Goal: Navigation & Orientation: Find specific page/section

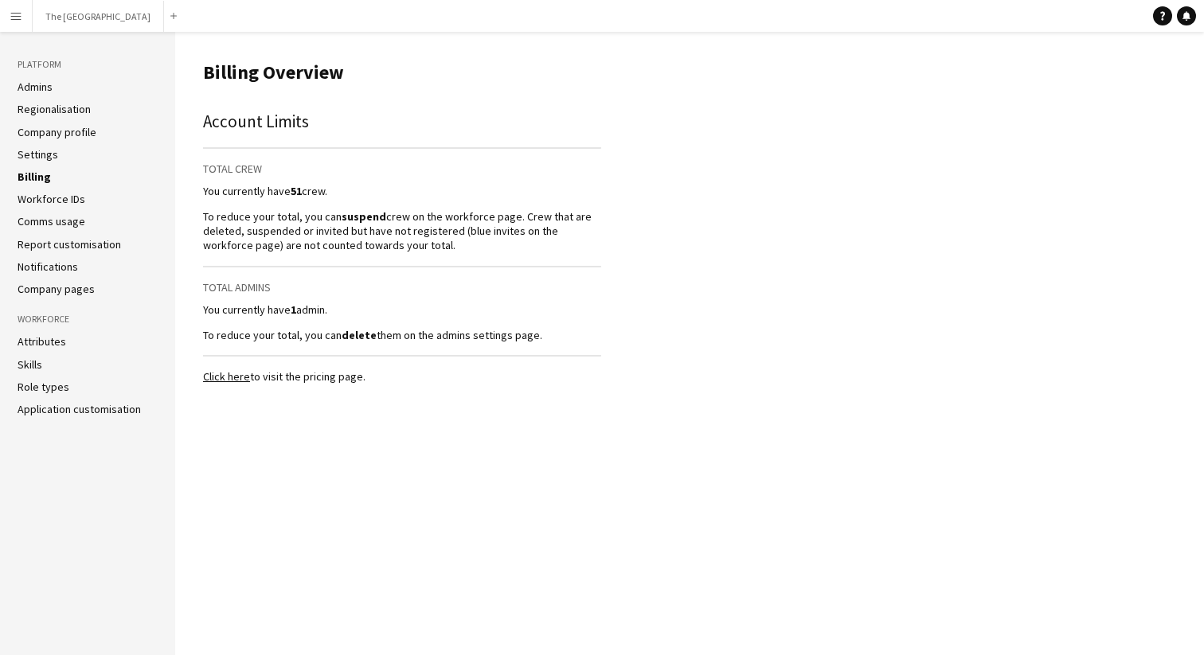
click at [39, 181] on link "Billing" at bounding box center [34, 177] width 33 height 14
click at [43, 152] on link "Settings" at bounding box center [38, 154] width 41 height 14
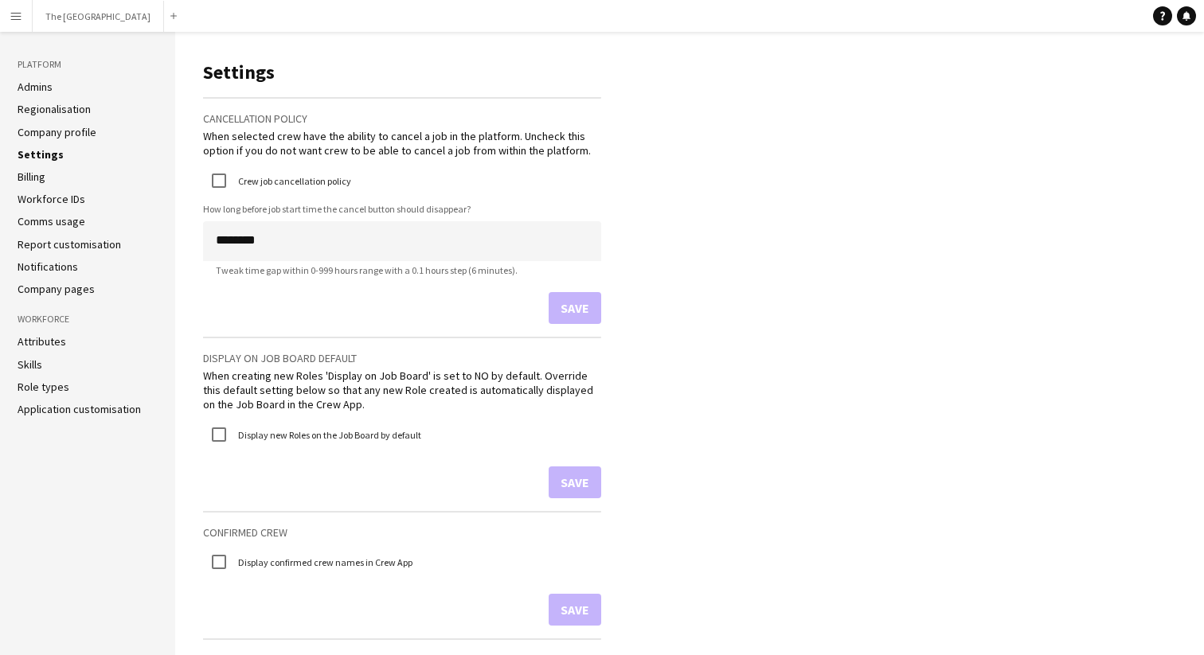
click at [30, 179] on link "Billing" at bounding box center [32, 177] width 28 height 14
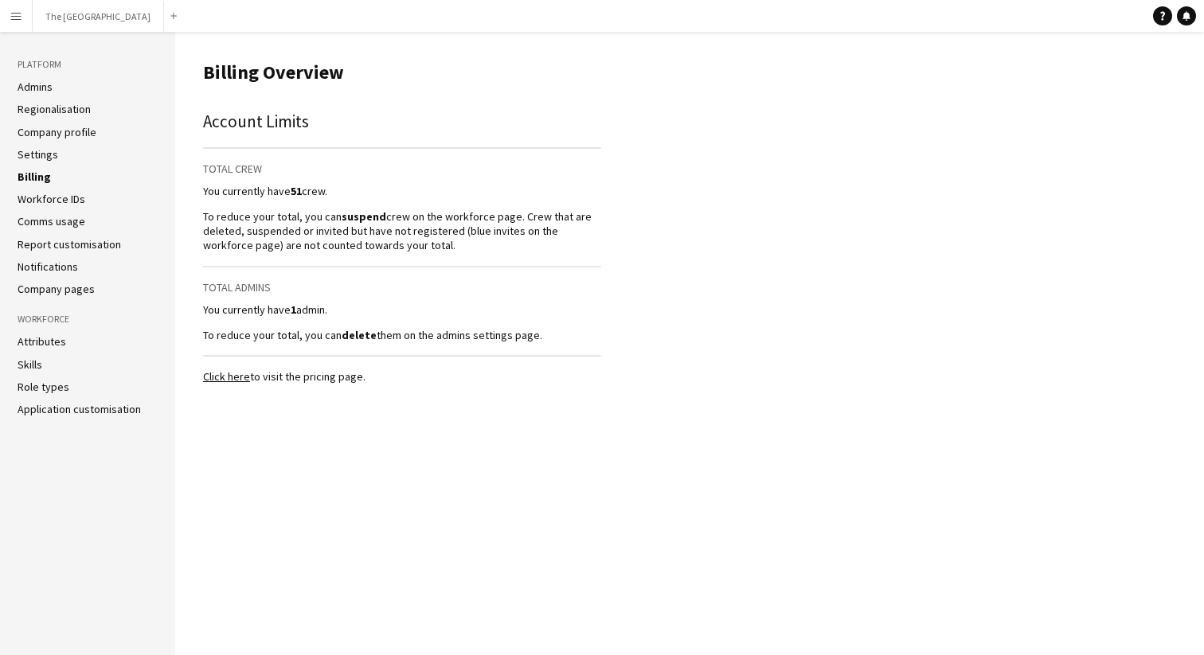
click at [42, 88] on link "Admins" at bounding box center [35, 87] width 35 height 14
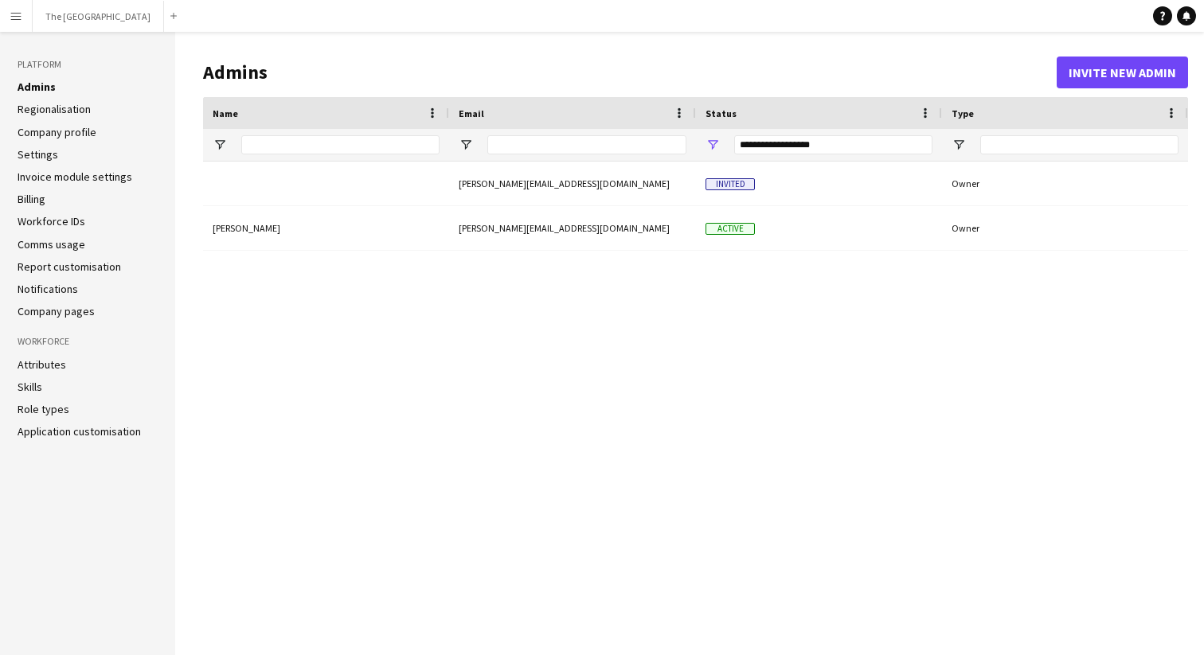
click at [21, 201] on link "Billing" at bounding box center [32, 199] width 28 height 14
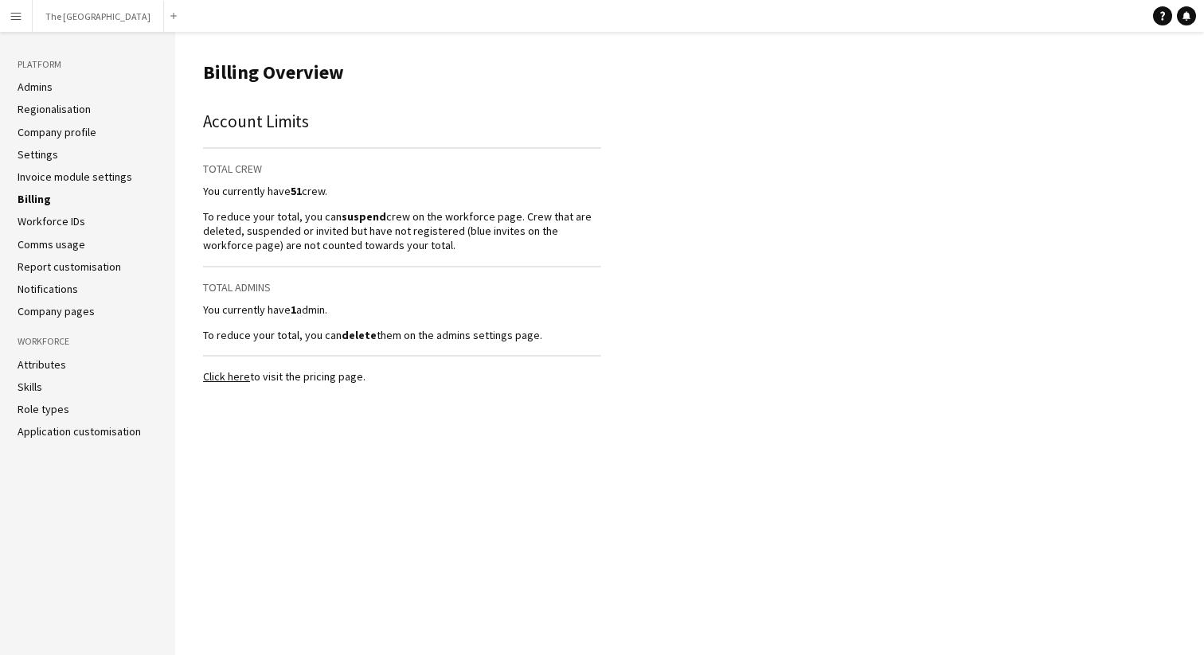
click at [224, 373] on link "Click here" at bounding box center [226, 376] width 47 height 14
click at [46, 154] on link "Settings" at bounding box center [38, 154] width 41 height 14
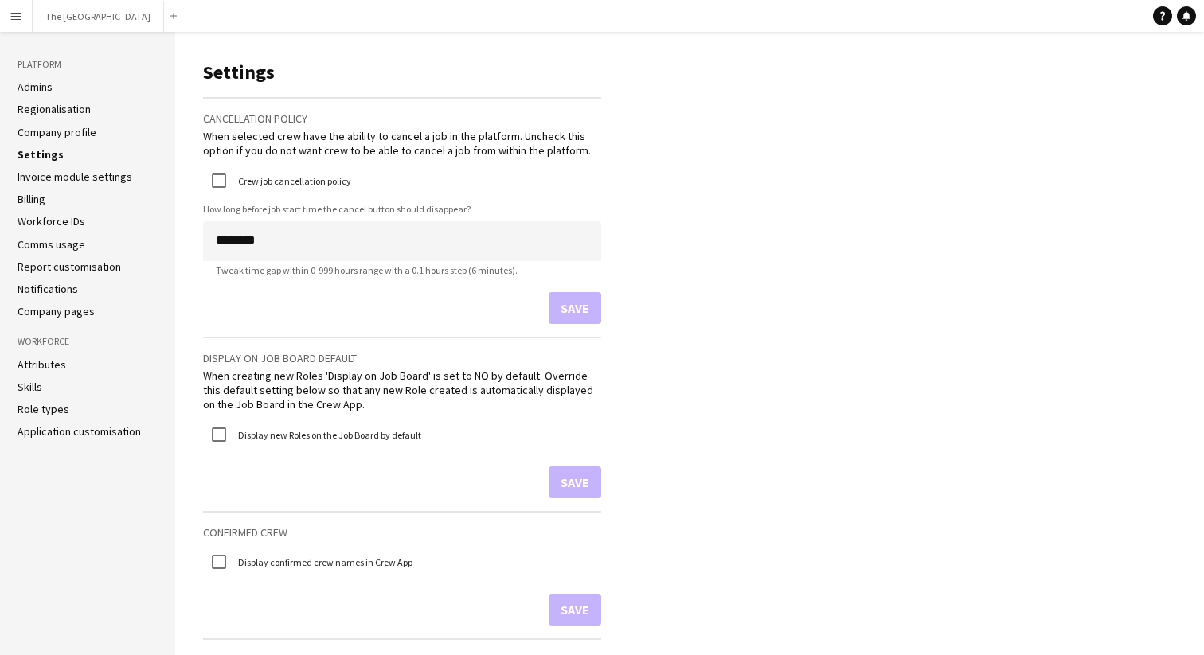
click at [62, 182] on link "Invoice module settings" at bounding box center [75, 177] width 115 height 14
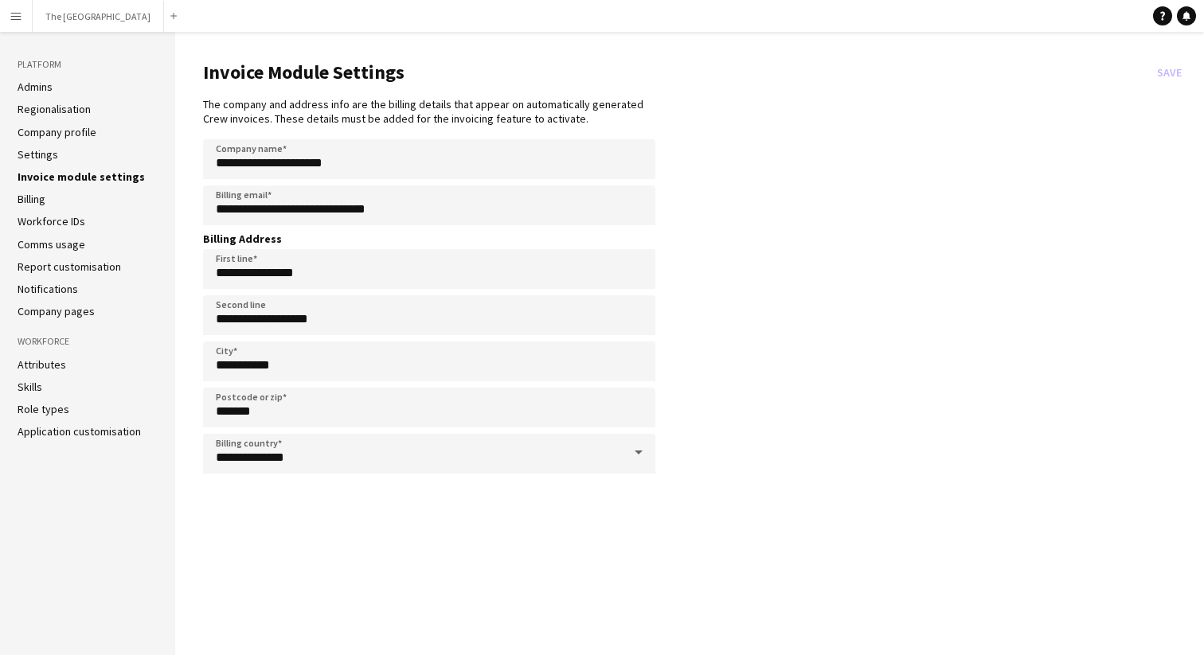
click at [45, 154] on link "Settings" at bounding box center [38, 154] width 41 height 14
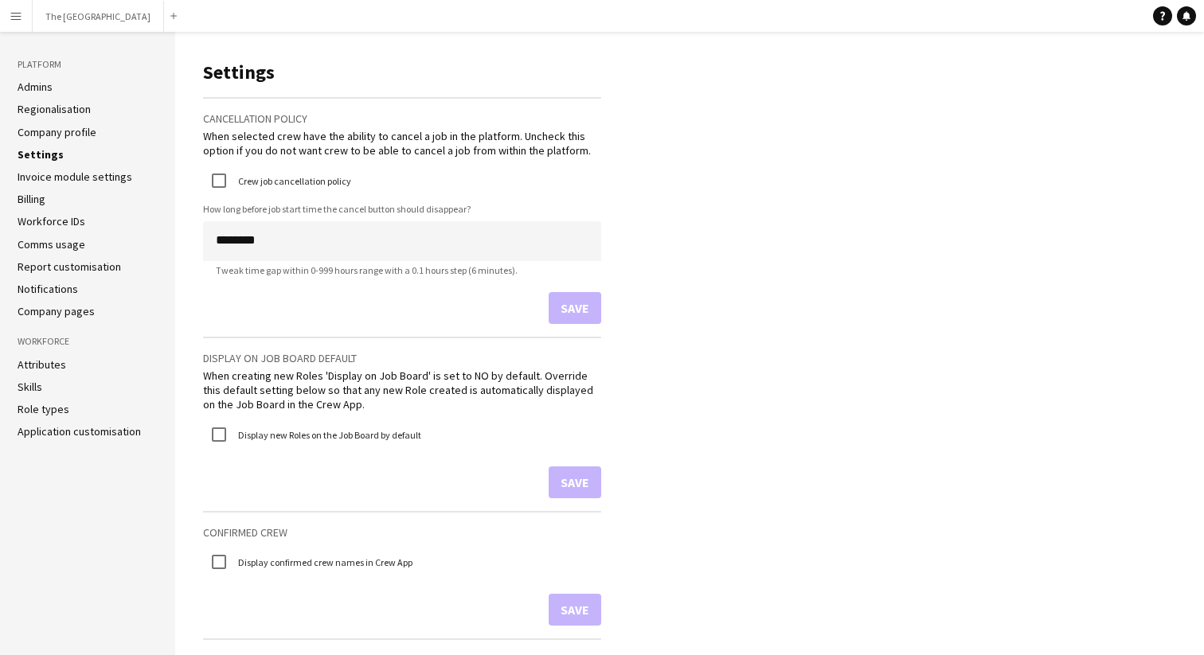
click at [66, 185] on ul "Admins Regionalisation Company profile Settings Invoice module settings Billing…" at bounding box center [88, 199] width 140 height 239
click at [70, 178] on link "Invoice module settings" at bounding box center [75, 177] width 115 height 14
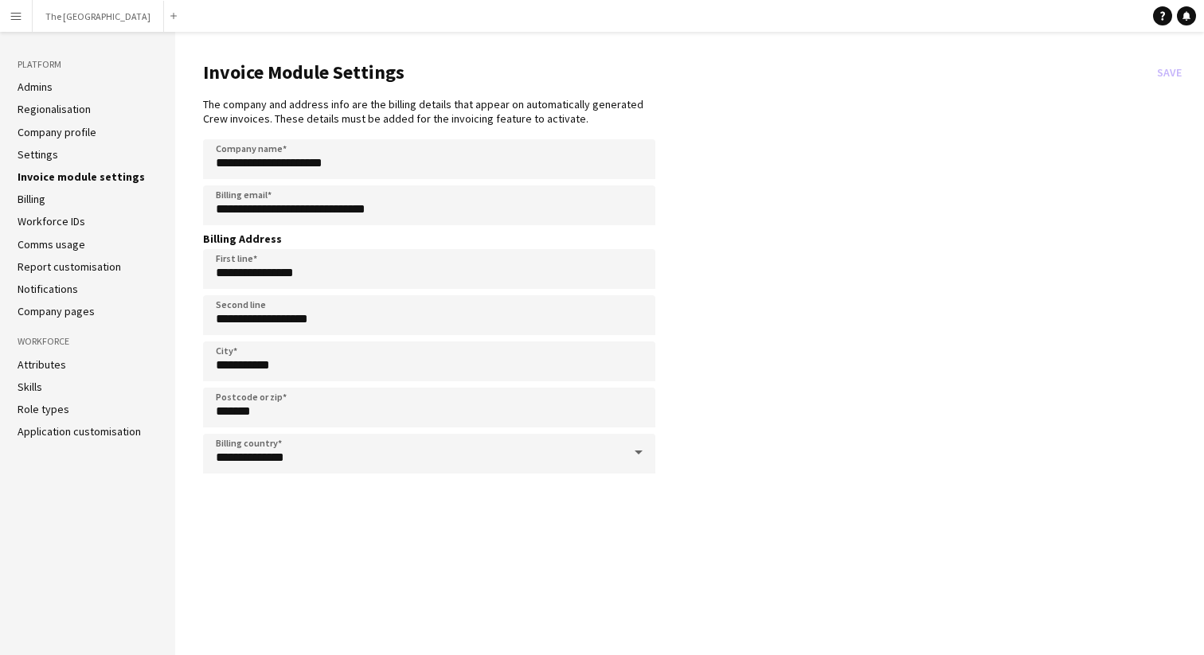
click at [50, 197] on li "Billing" at bounding box center [88, 199] width 140 height 14
click at [40, 204] on link "Billing" at bounding box center [32, 199] width 28 height 14
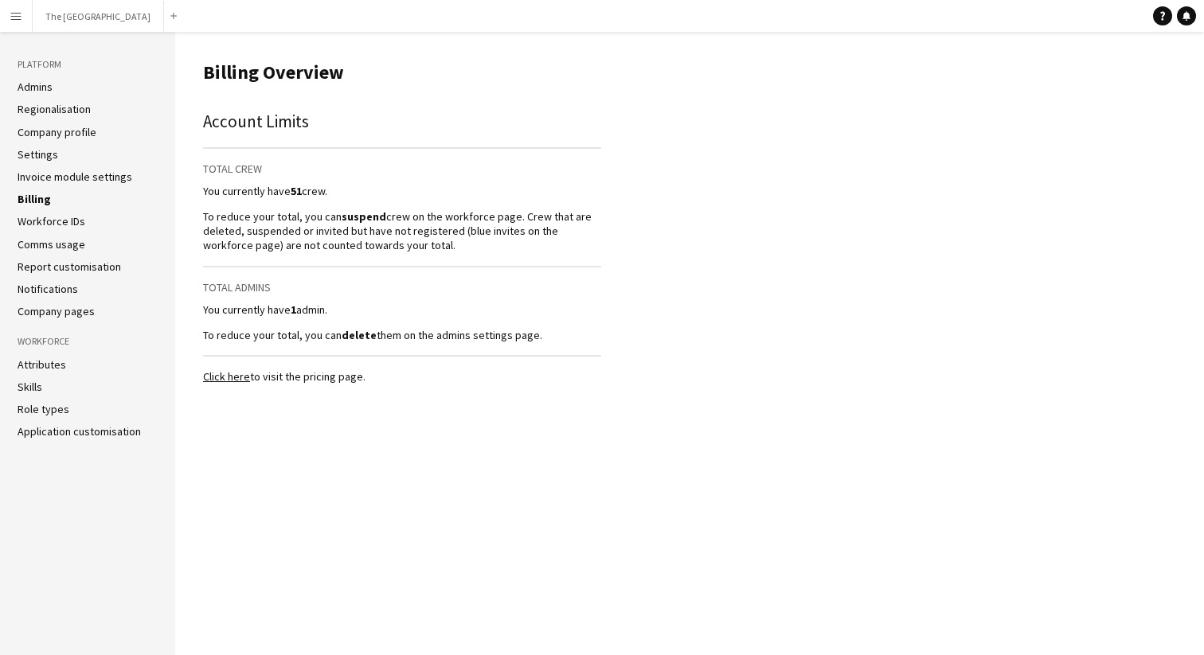
click at [45, 83] on link "Admins" at bounding box center [35, 87] width 35 height 14
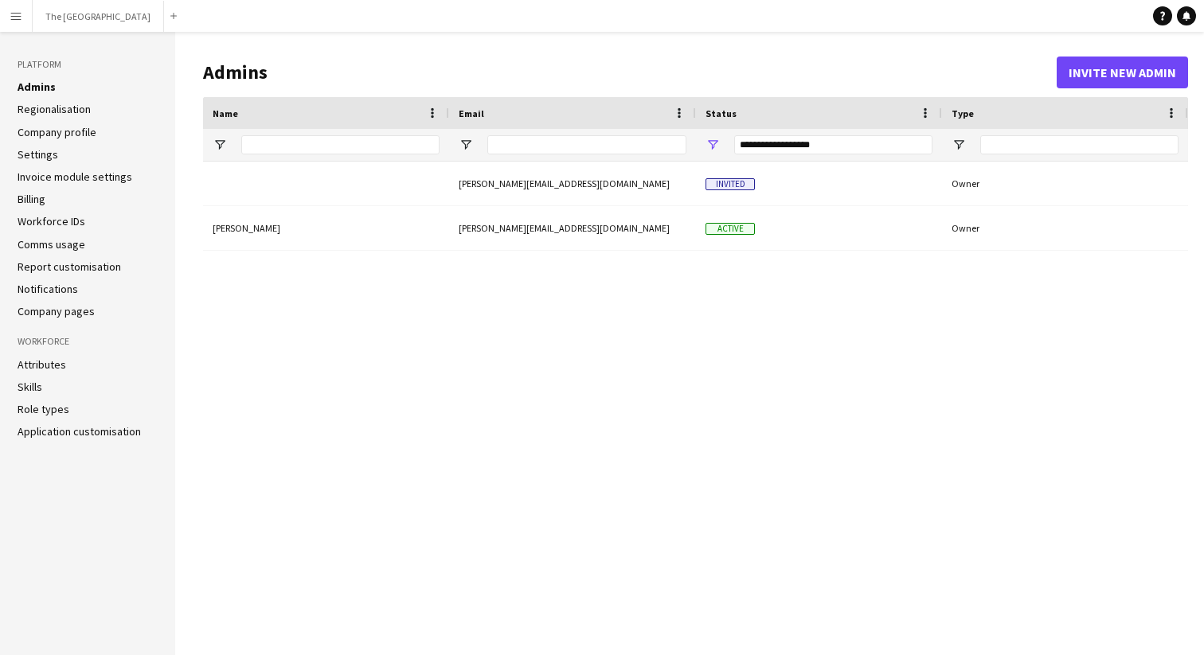
click at [69, 131] on link "Company profile" at bounding box center [57, 132] width 79 height 14
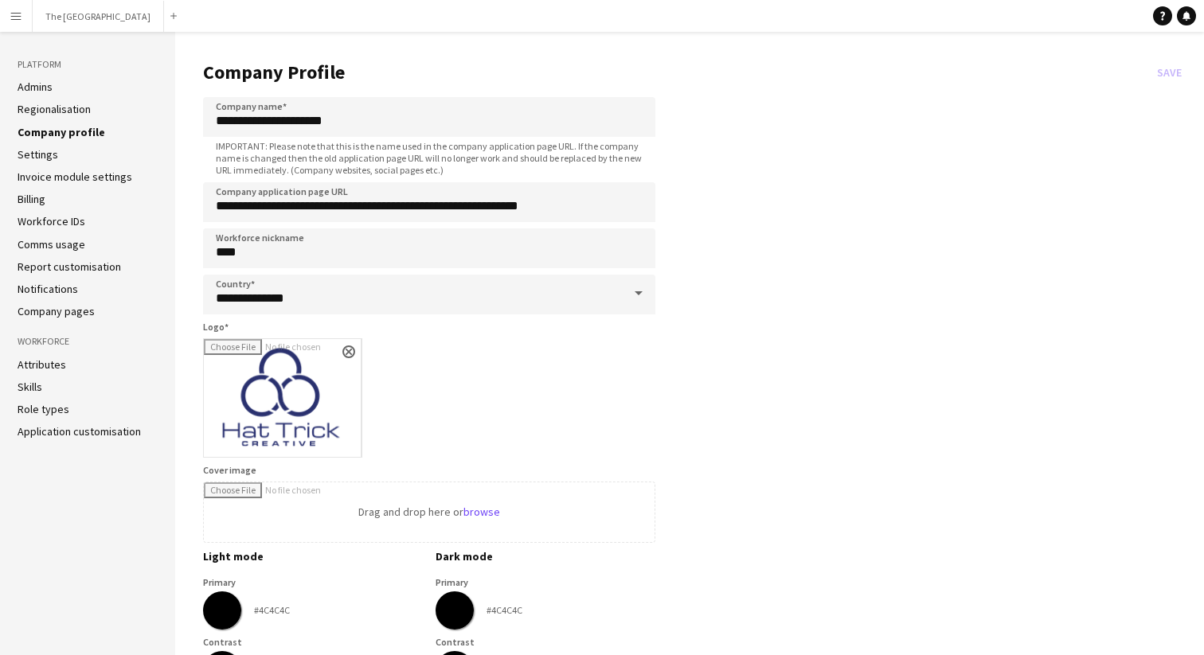
click at [43, 150] on link "Settings" at bounding box center [38, 154] width 41 height 14
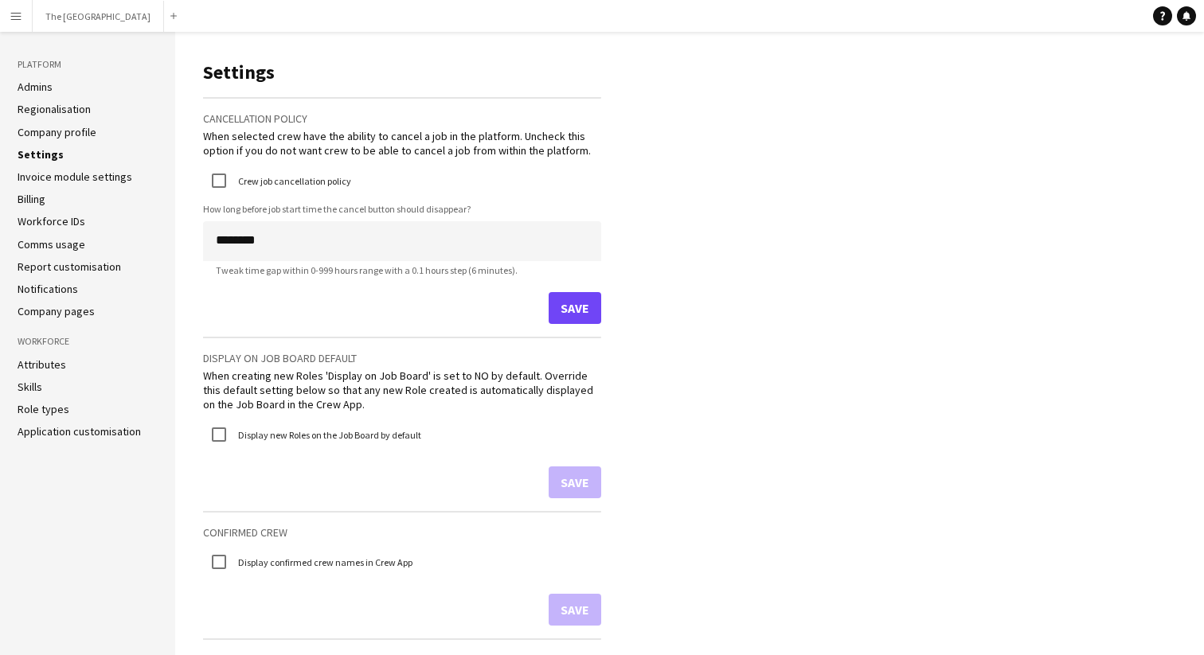
click at [77, 185] on ul "Admins Regionalisation Company profile Settings Invoice module settings Billing…" at bounding box center [88, 199] width 140 height 239
click at [80, 175] on link "Invoice module settings" at bounding box center [75, 177] width 115 height 14
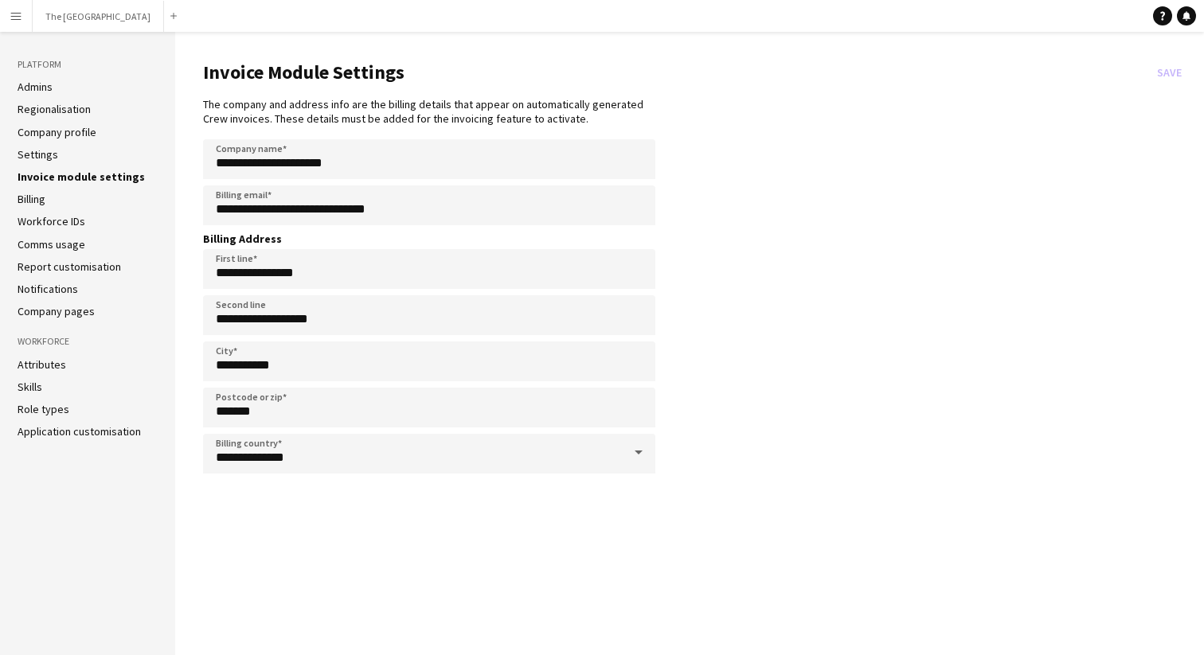
click at [52, 207] on ul "Admins Regionalisation Company profile Settings Invoice module settings Billing…" at bounding box center [88, 199] width 140 height 239
click at [25, 193] on link "Billing" at bounding box center [32, 199] width 28 height 14
